Goal: Transaction & Acquisition: Book appointment/travel/reservation

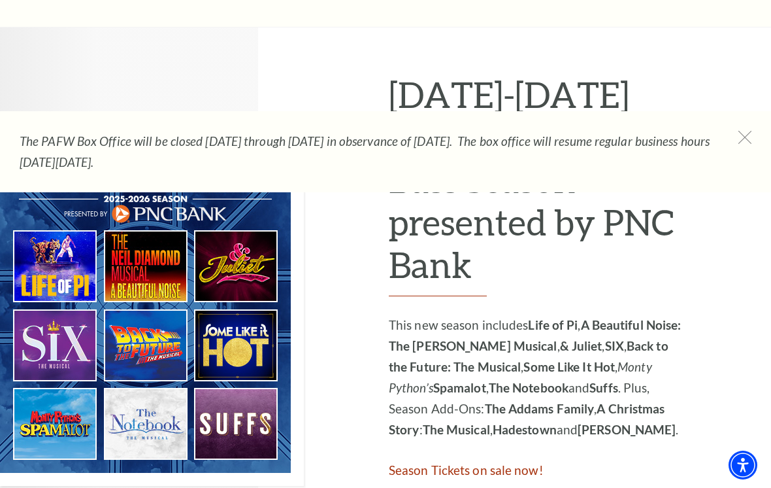
scroll to position [615, 0]
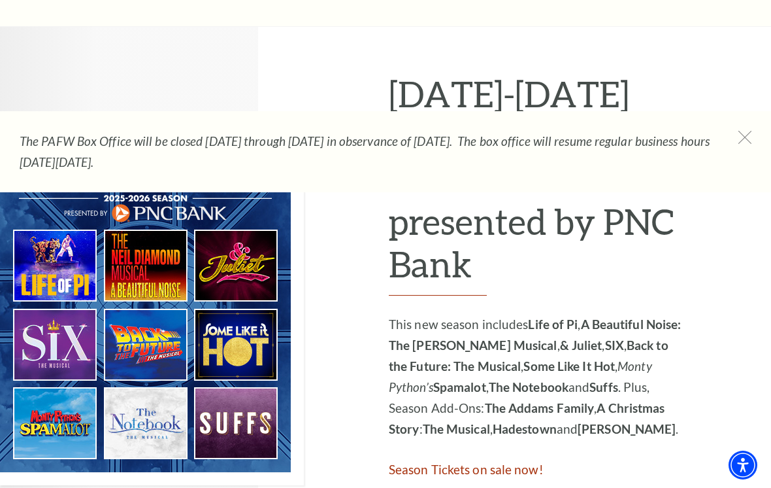
click at [75, 248] on img at bounding box center [152, 306] width 304 height 357
click at [72, 252] on img at bounding box center [152, 306] width 304 height 357
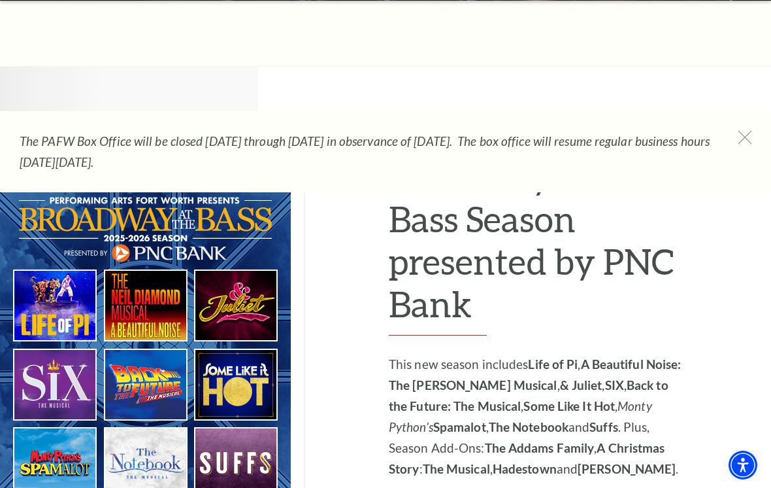
scroll to position [574, 0]
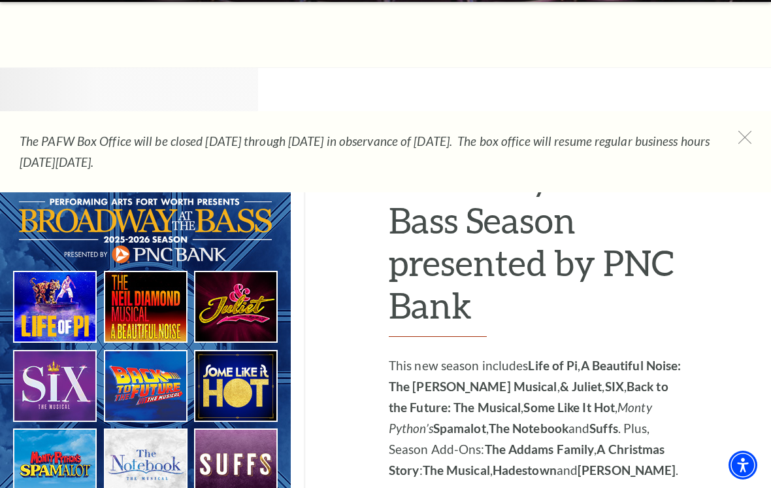
click at [258, 299] on img at bounding box center [152, 347] width 304 height 357
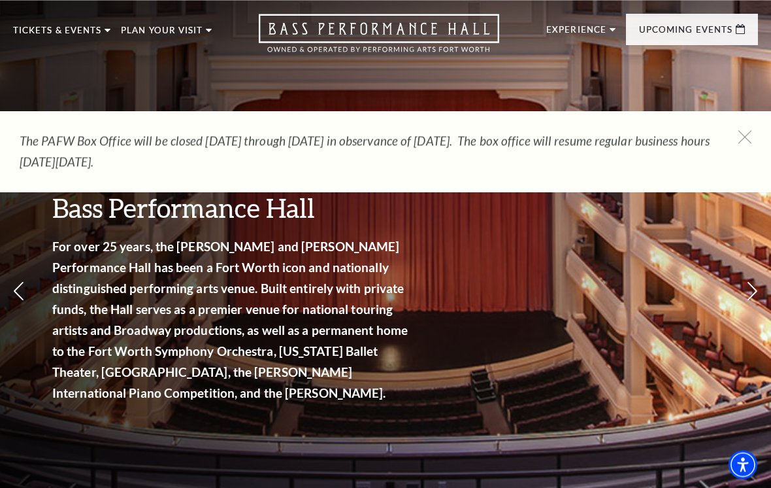
scroll to position [0, 0]
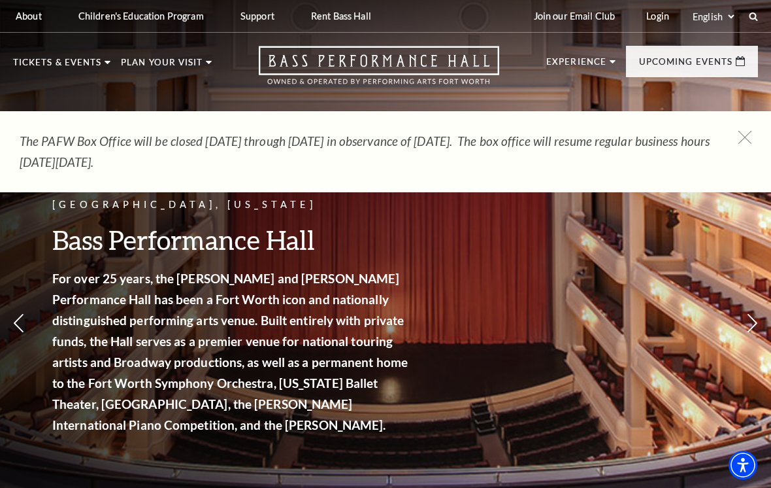
click at [751, 134] on icon at bounding box center [745, 137] width 13 height 13
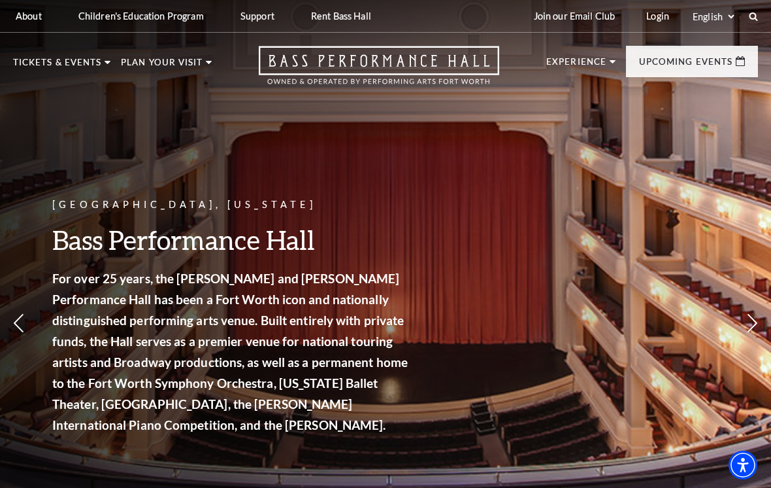
click at [79, 57] on nav "Tickets & Events Now On Sale Broadway At The Bass presented by PNC Bank Irwin S…" at bounding box center [385, 65] width 771 height 65
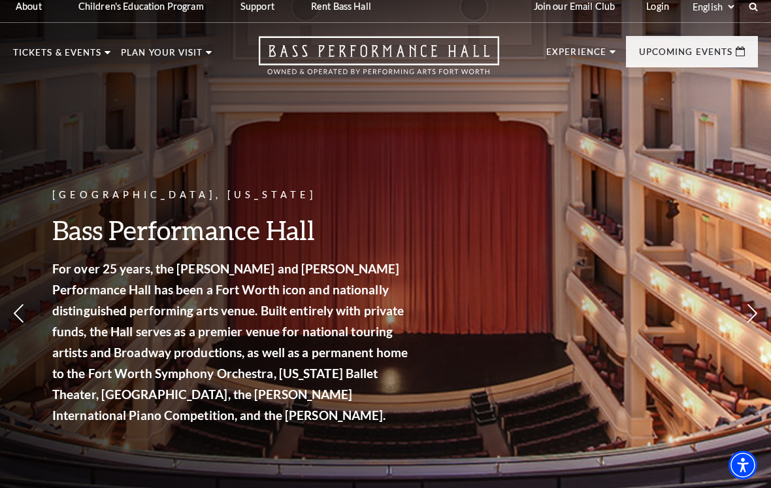
scroll to position [10, 0]
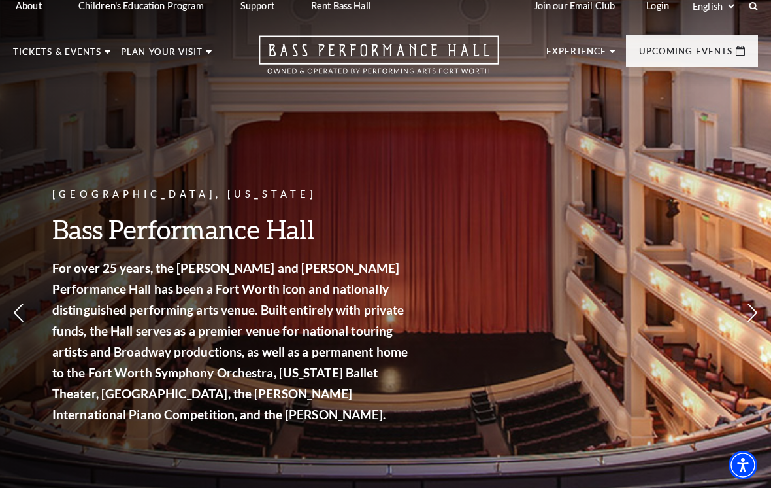
click at [297, 308] on span "View Events" at bounding box center [264, 316] width 69 height 16
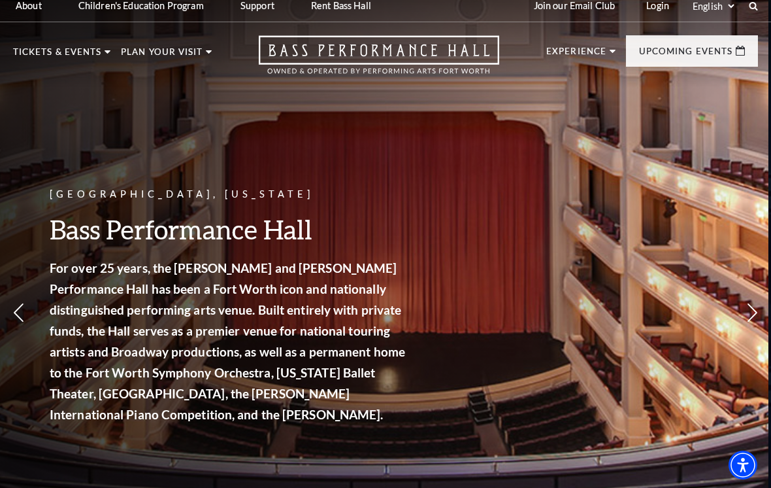
scroll to position [0, 0]
